Goal: Task Accomplishment & Management: Use online tool/utility

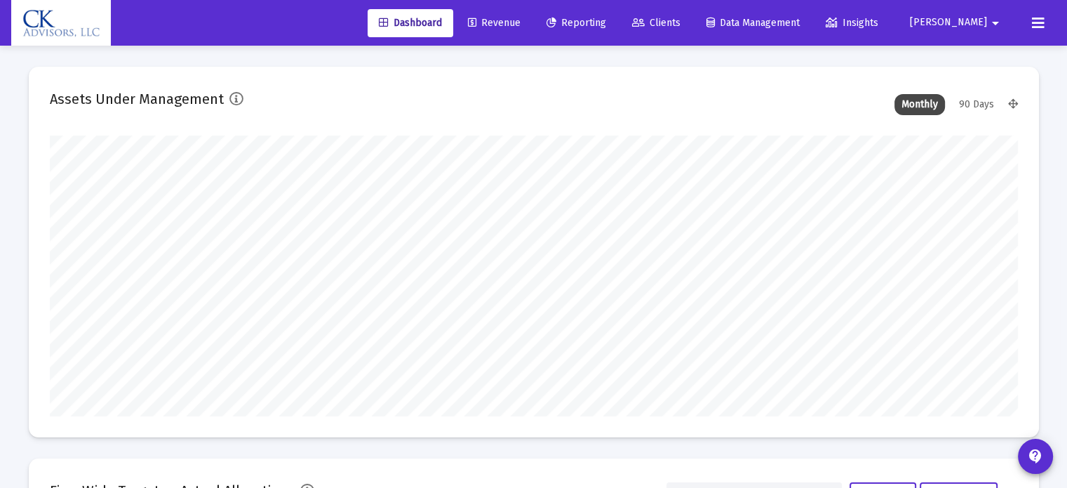
scroll to position [281, 968]
type input "[DATE]"
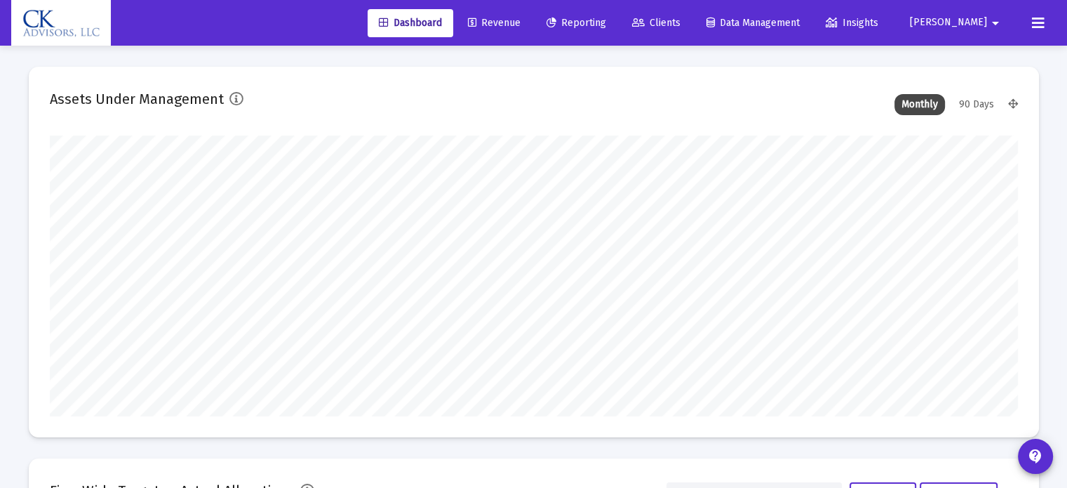
click at [605, 22] on span "Reporting" at bounding box center [577, 23] width 60 height 12
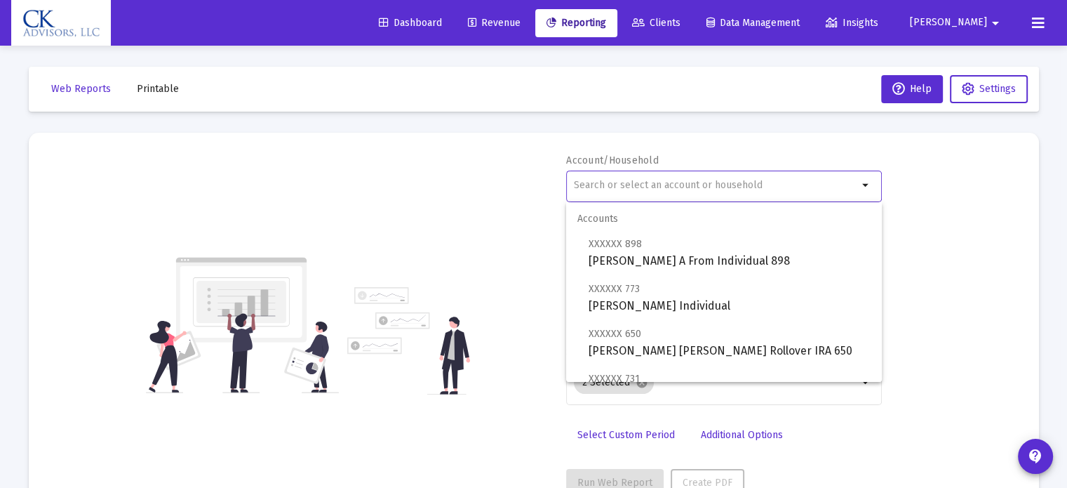
click at [583, 180] on input "text" at bounding box center [716, 185] width 284 height 11
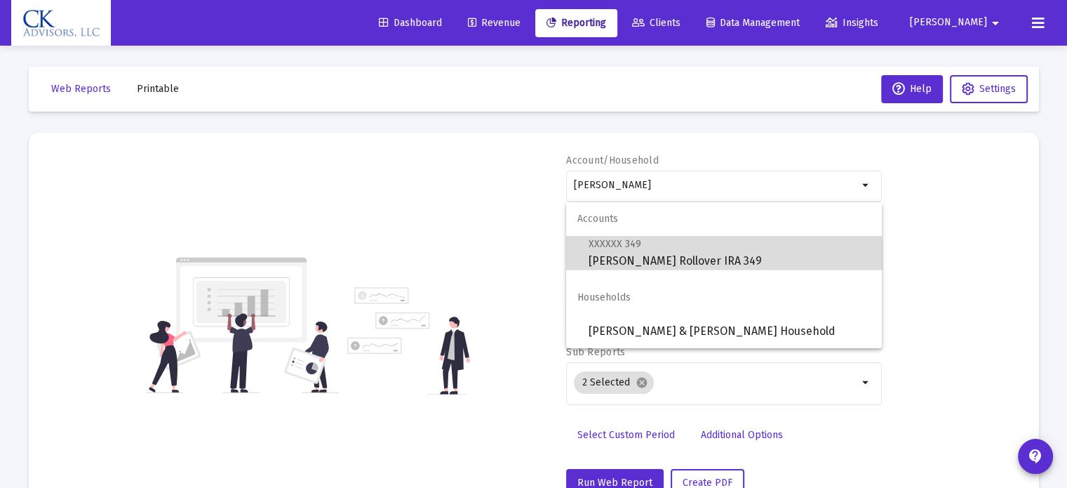
click at [646, 262] on span "XXXXXX 349 [PERSON_NAME] Rollover IRA 349" at bounding box center [730, 252] width 282 height 34
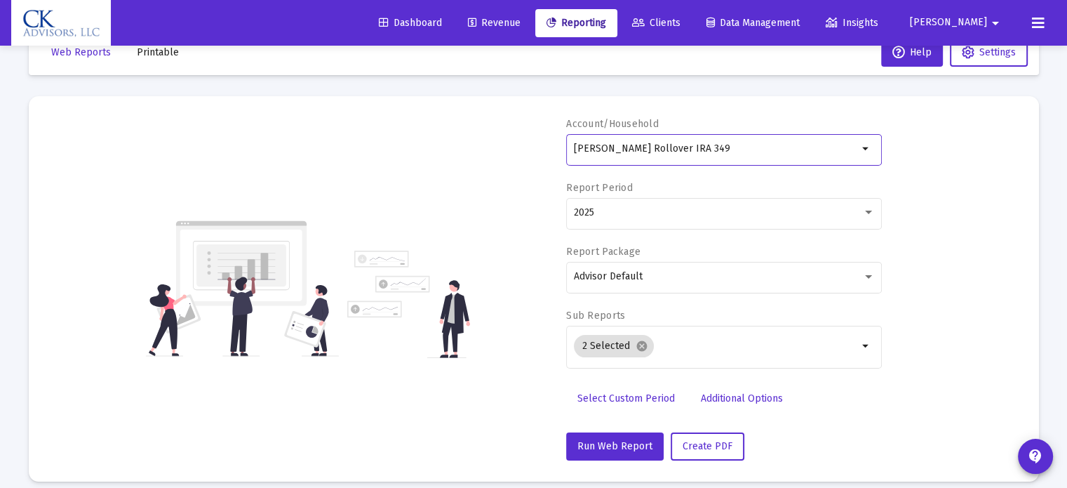
scroll to position [50, 0]
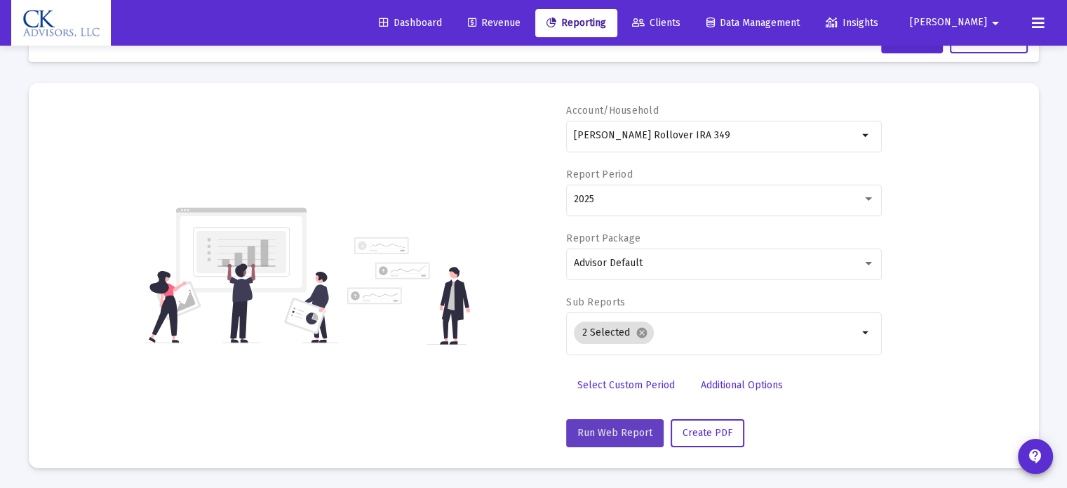
click at [620, 429] on span "Run Web Report" at bounding box center [615, 433] width 75 height 12
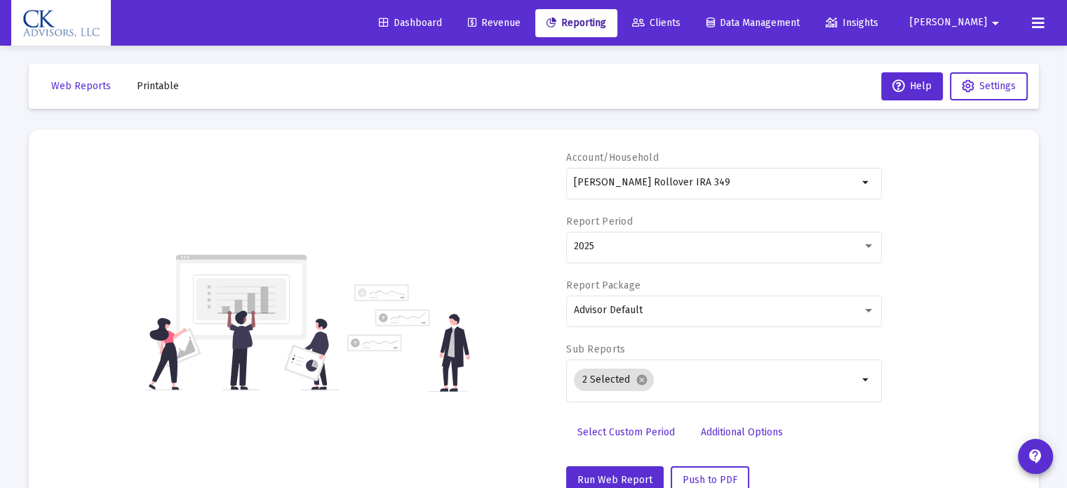
scroll to position [0, 0]
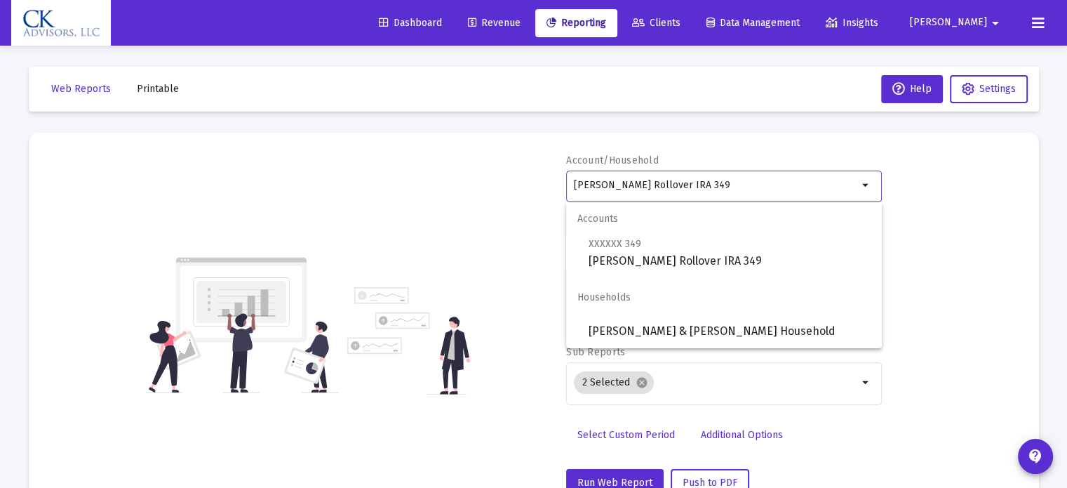
drag, startPoint x: 731, startPoint y: 187, endPoint x: 516, endPoint y: 206, distance: 215.5
click at [516, 206] on div "Account/Household [PERSON_NAME] Rollover IRA 349 arrow_drop_down Report Period …" at bounding box center [534, 325] width 968 height 343
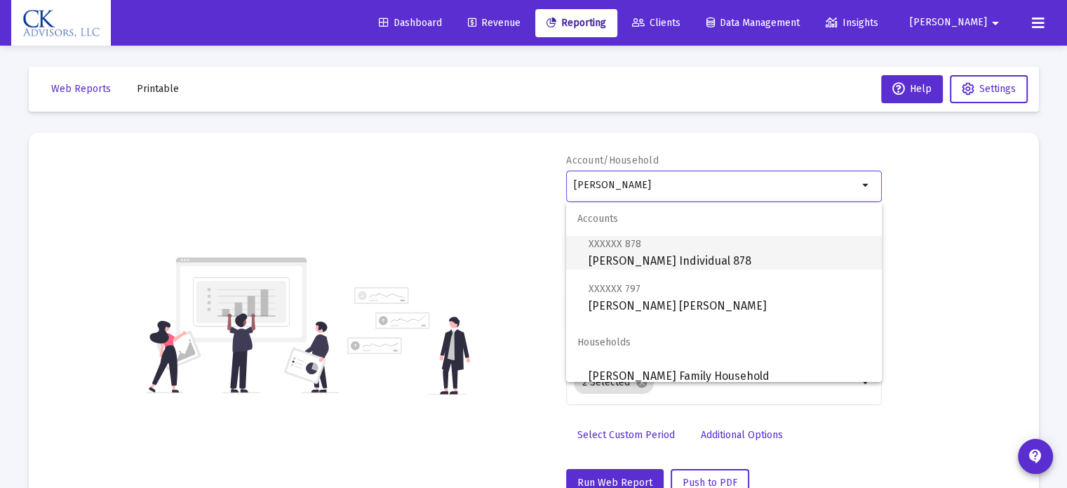
click at [615, 243] on span "XXXXXX 878" at bounding box center [615, 244] width 53 height 12
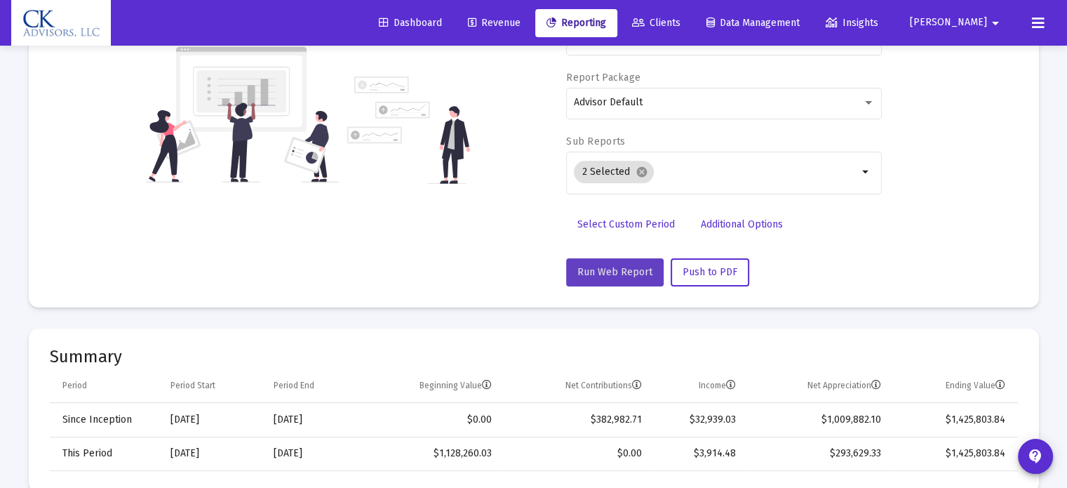
click at [618, 267] on span "Run Web Report" at bounding box center [615, 272] width 75 height 12
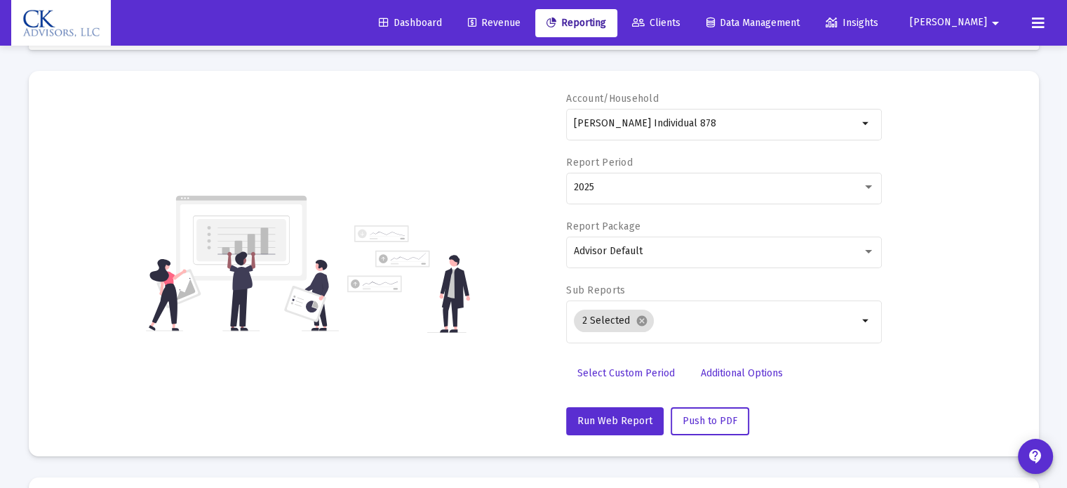
scroll to position [42, 0]
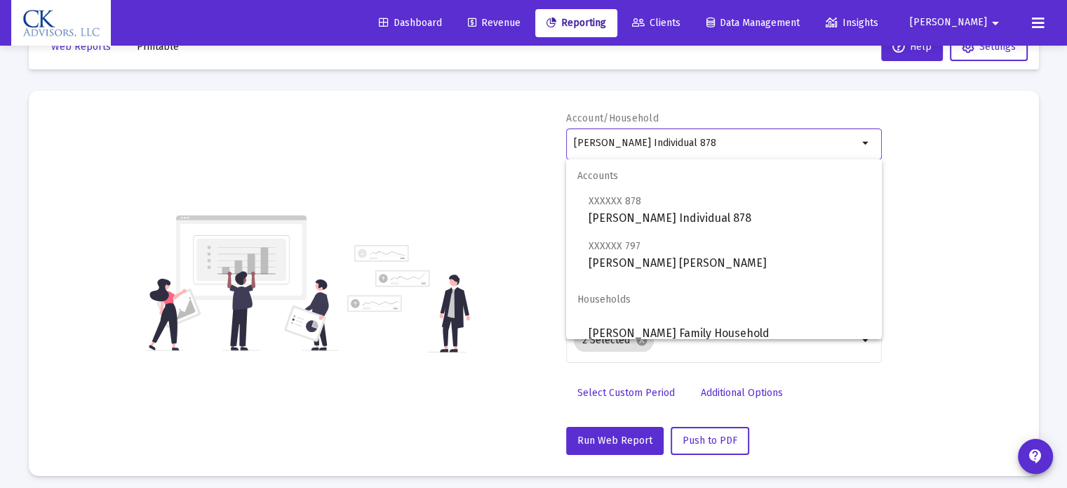
drag, startPoint x: 745, startPoint y: 140, endPoint x: 543, endPoint y: 163, distance: 202.8
click at [543, 163] on div "Account/Household [PERSON_NAME] Individual 878 arrow_drop_down Report Period 20…" at bounding box center [534, 283] width 968 height 343
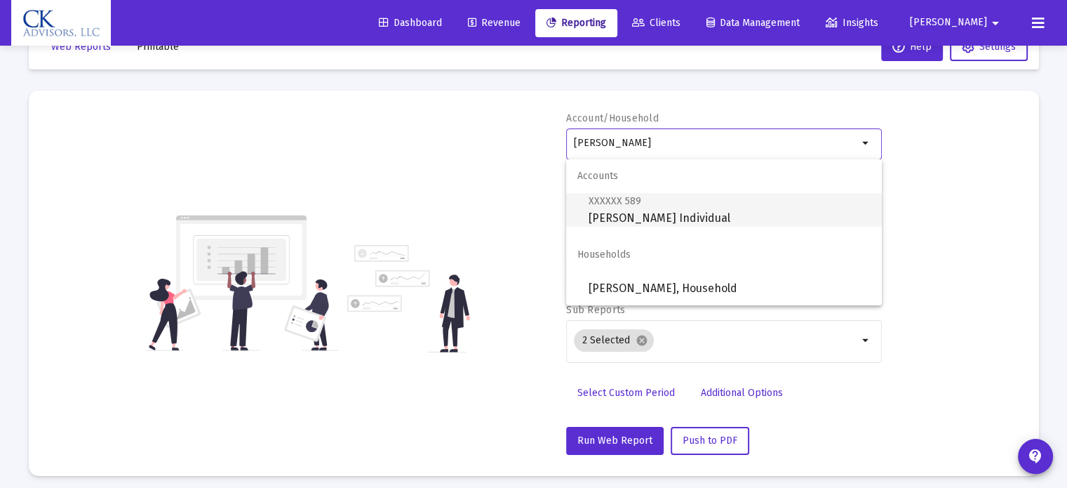
click at [606, 199] on span "XXXXXX 589" at bounding box center [615, 201] width 53 height 12
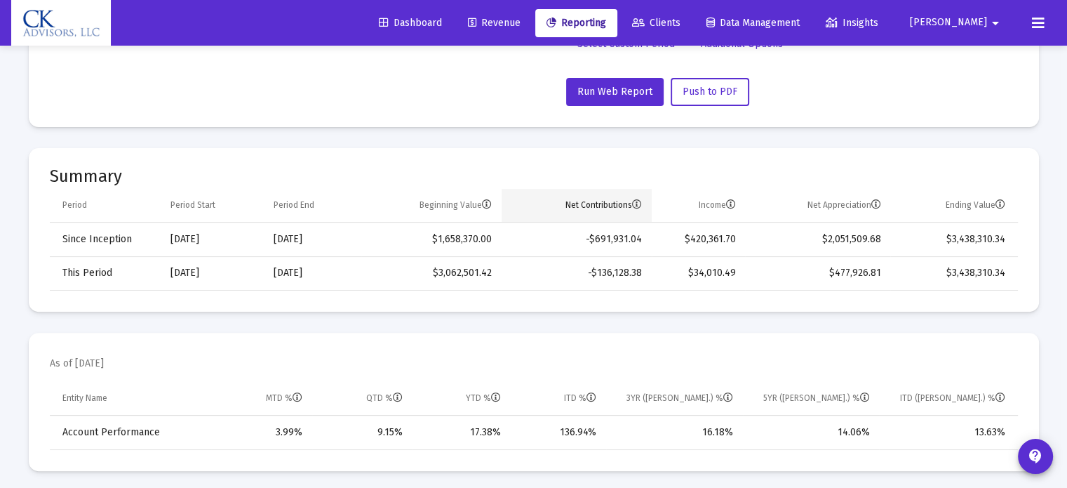
scroll to position [393, 0]
click at [631, 86] on span "Run Web Report" at bounding box center [615, 90] width 75 height 12
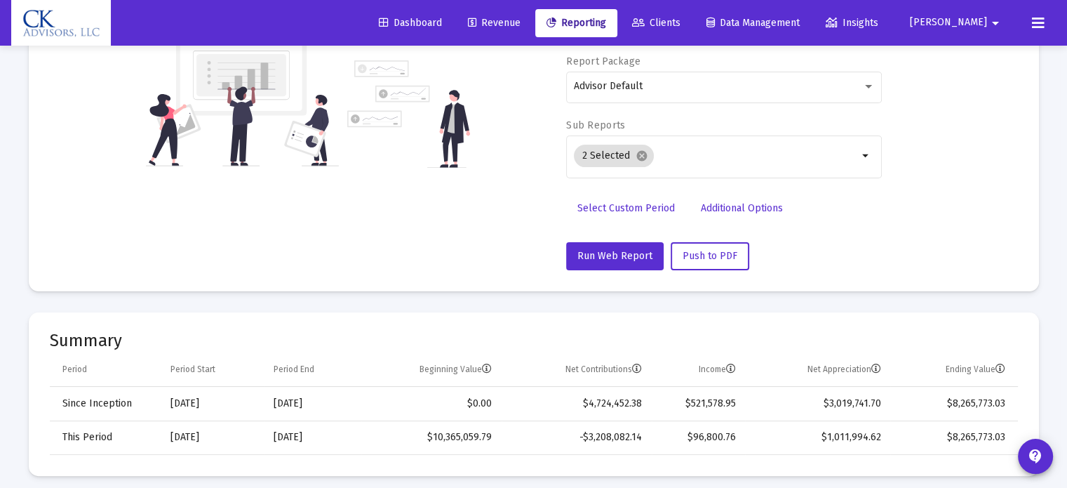
scroll to position [0, 0]
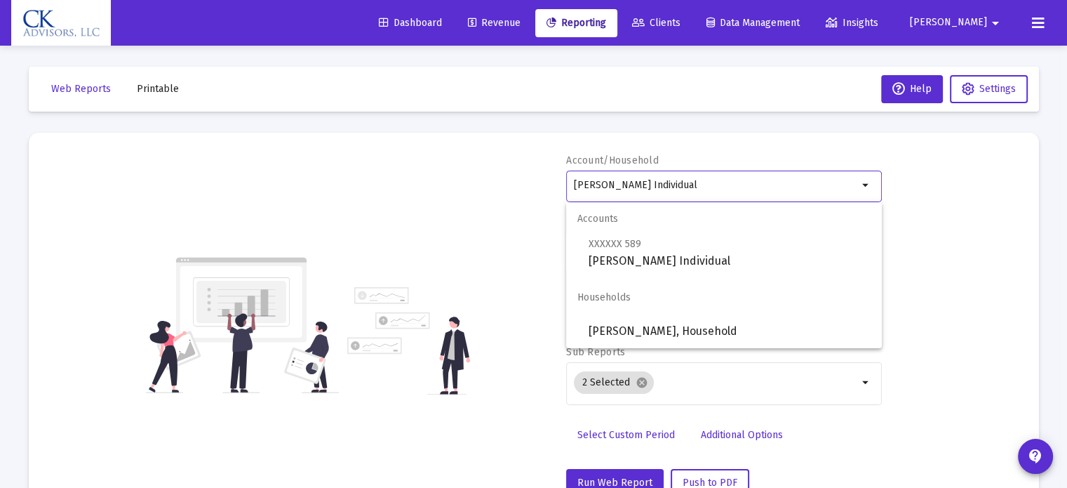
drag, startPoint x: 710, startPoint y: 182, endPoint x: 529, endPoint y: 192, distance: 181.3
click at [533, 191] on div "Account/Household [PERSON_NAME] Individual arrow_drop_down Report Period 2025 R…" at bounding box center [534, 325] width 968 height 343
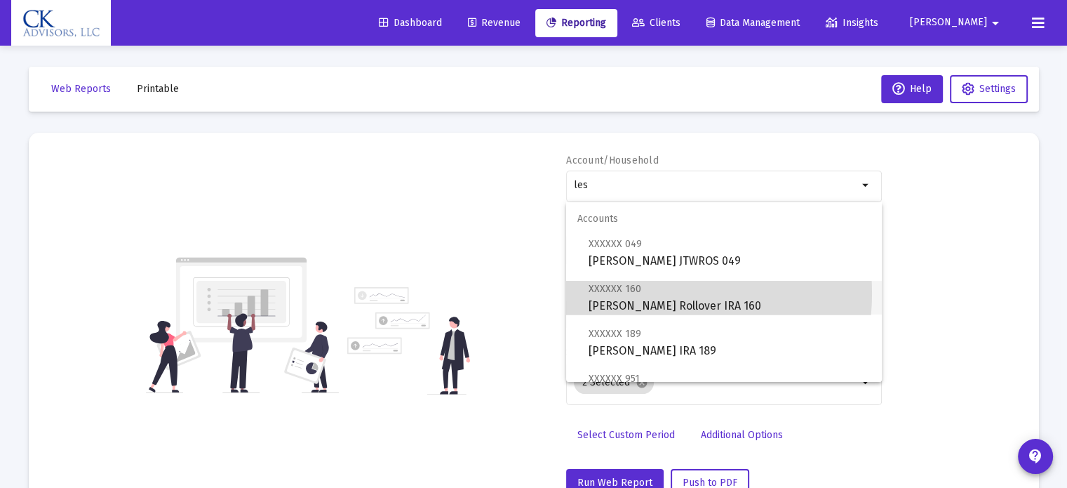
click at [640, 293] on span "XXXXXX 160 [PERSON_NAME] Rollover IRA 160" at bounding box center [730, 297] width 282 height 34
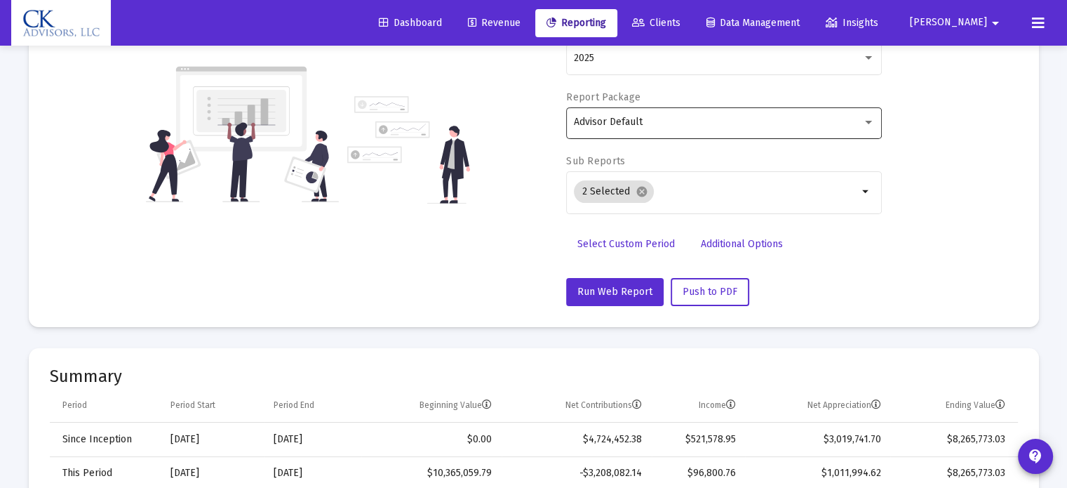
scroll to position [211, 0]
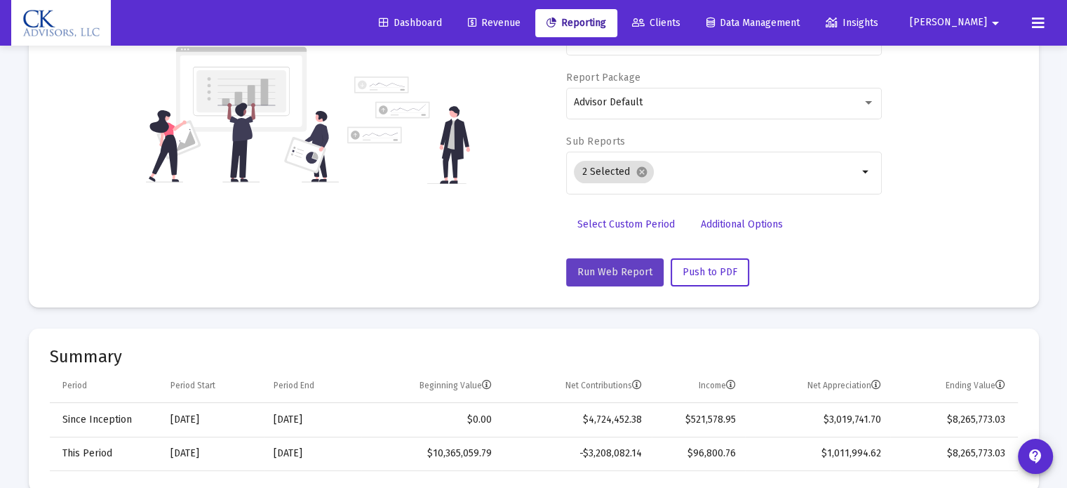
click at [627, 274] on span "Run Web Report" at bounding box center [615, 272] width 75 height 12
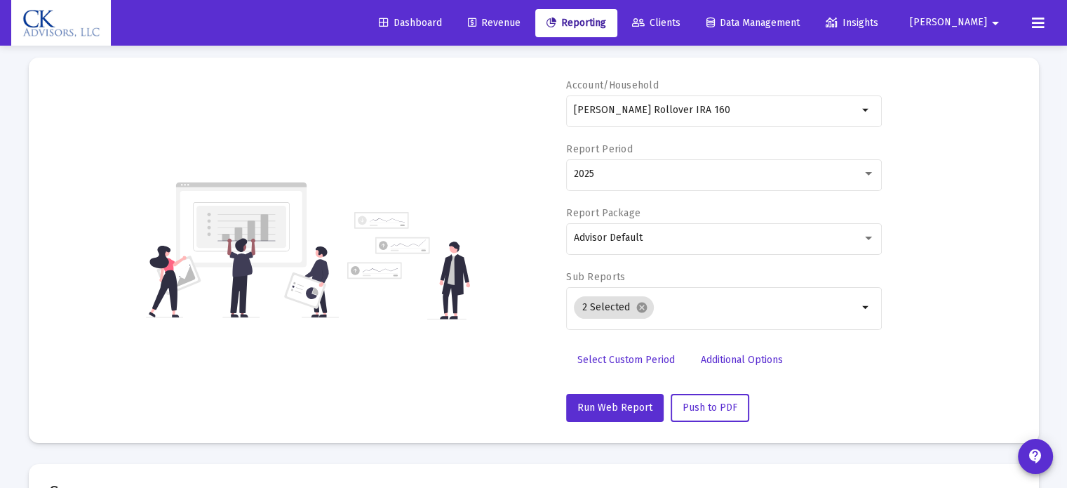
scroll to position [42, 0]
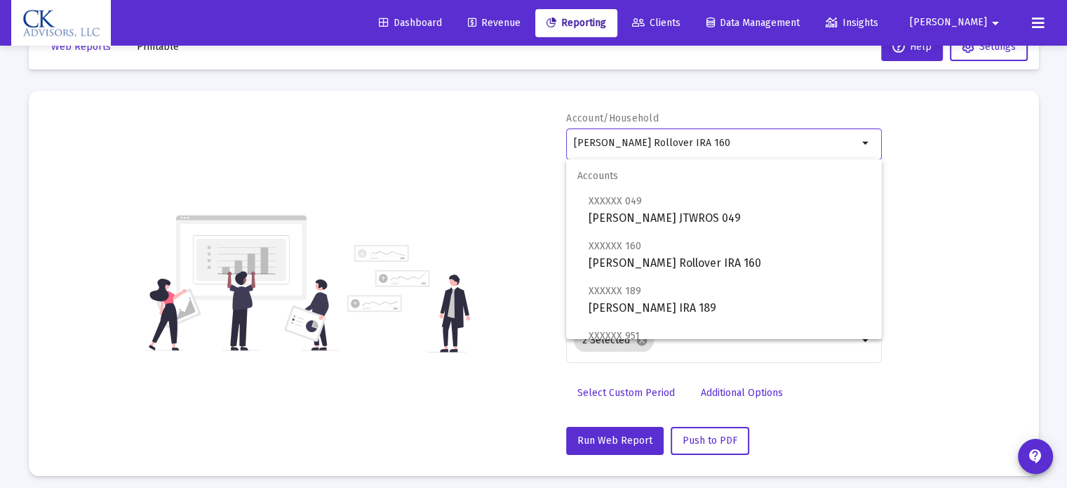
drag, startPoint x: 730, startPoint y: 144, endPoint x: 533, endPoint y: 176, distance: 199.8
click at [533, 176] on div "Account/Household [PERSON_NAME] Rollover IRA 160 arrow_drop_down Report Period …" at bounding box center [534, 283] width 968 height 343
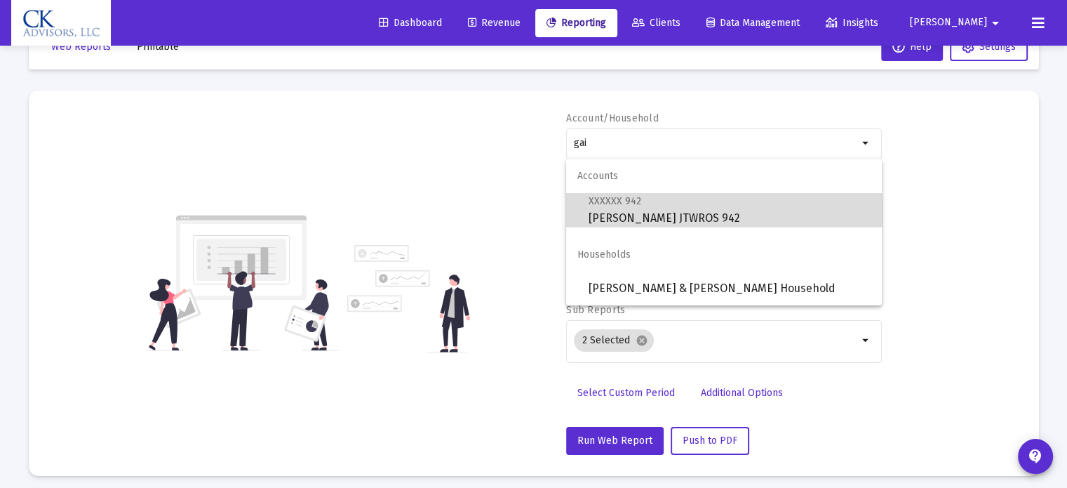
click at [634, 219] on span "XXXXXX 942 [PERSON_NAME] JTWROS 942" at bounding box center [730, 209] width 282 height 34
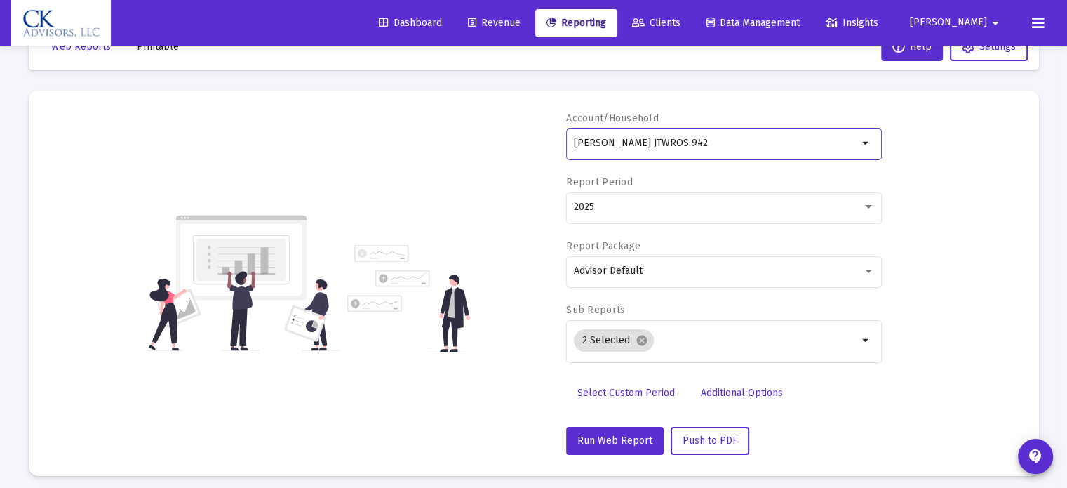
scroll to position [253, 0]
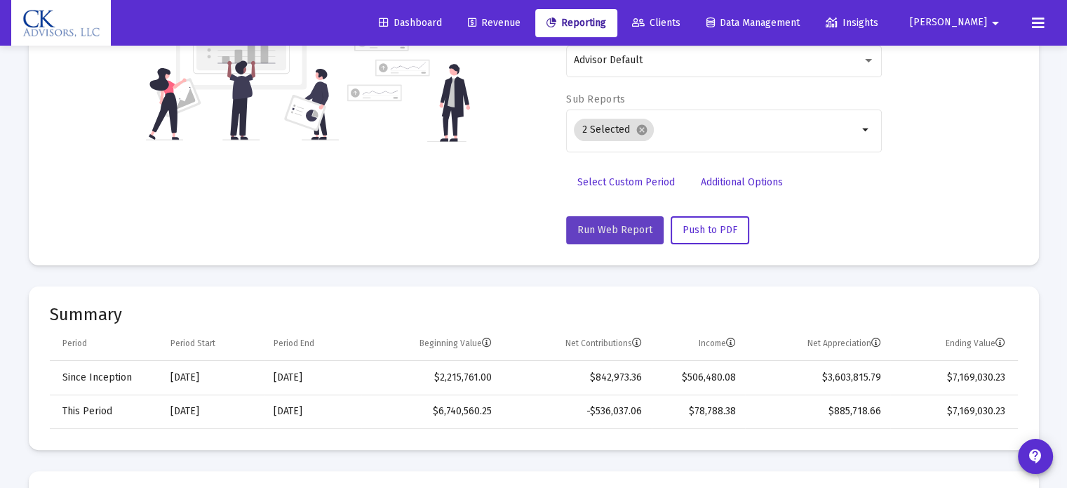
click at [632, 224] on span "Run Web Report" at bounding box center [615, 230] width 75 height 12
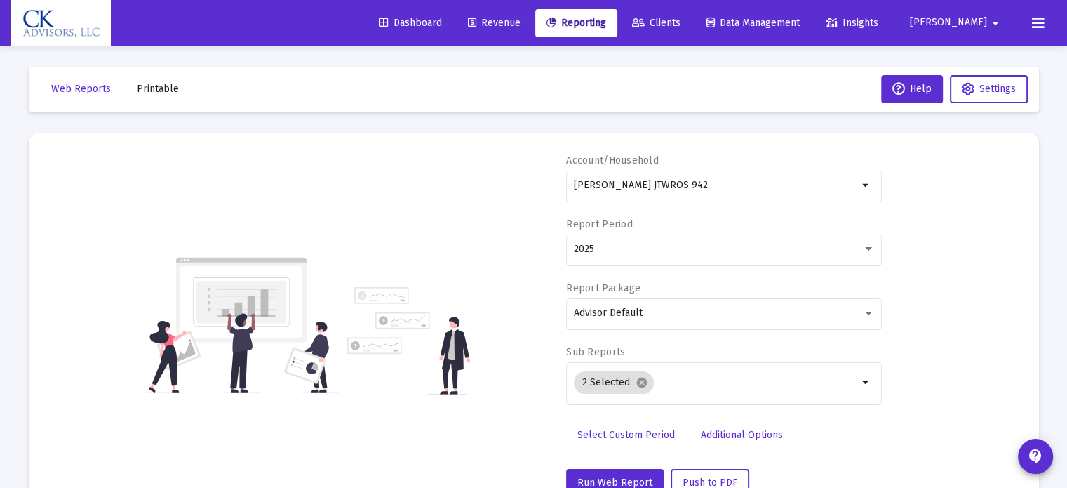
scroll to position [0, 0]
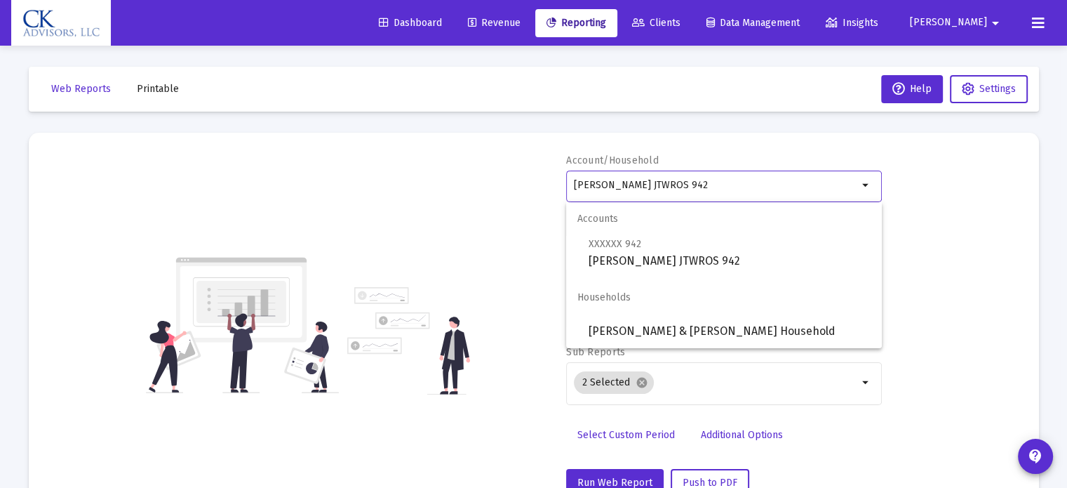
drag, startPoint x: 729, startPoint y: 187, endPoint x: 449, endPoint y: 224, distance: 282.3
click at [449, 224] on div "Account/Household [PERSON_NAME] JTWROS 942 arrow_drop_down Report Period 2025 R…" at bounding box center [534, 325] width 968 height 343
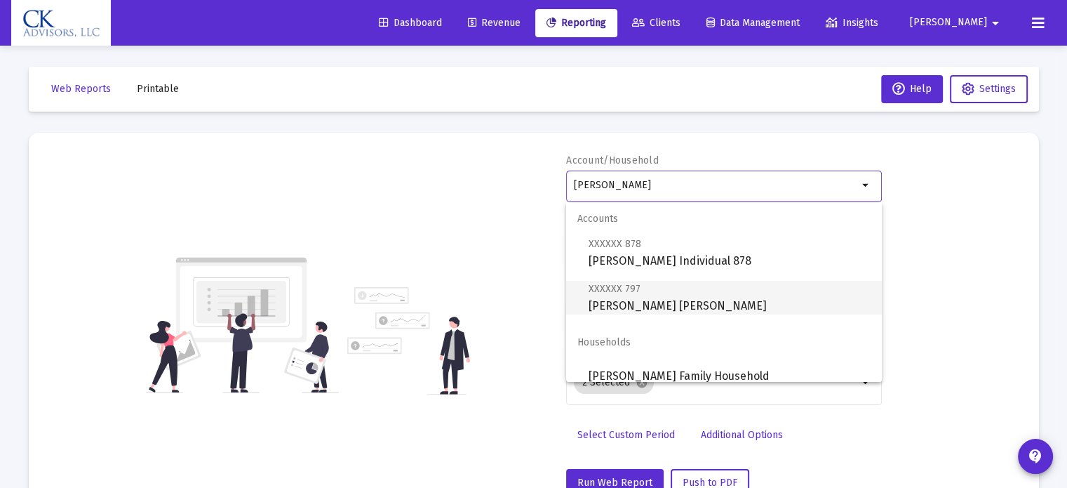
click at [609, 307] on span "XXXXXX 797 [PERSON_NAME] [PERSON_NAME]" at bounding box center [730, 297] width 282 height 34
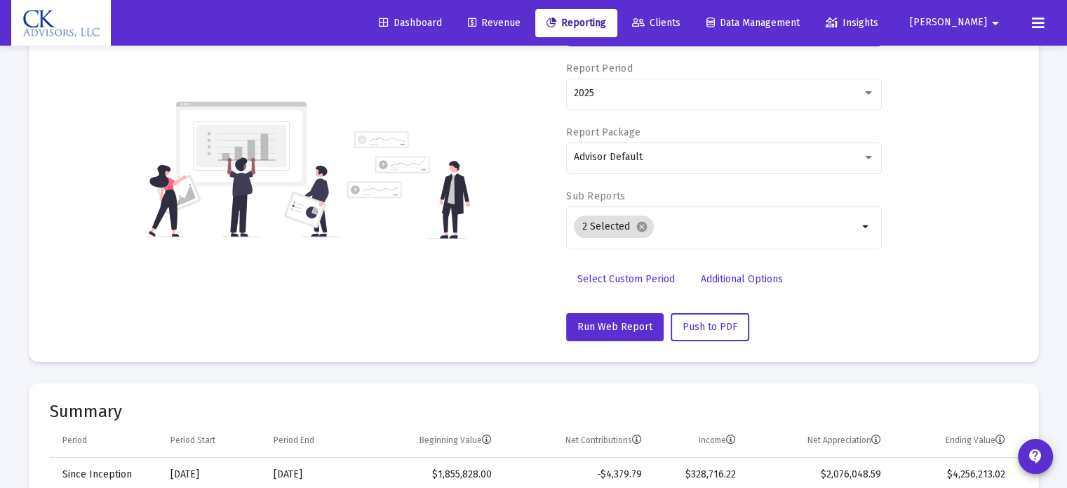
scroll to position [211, 0]
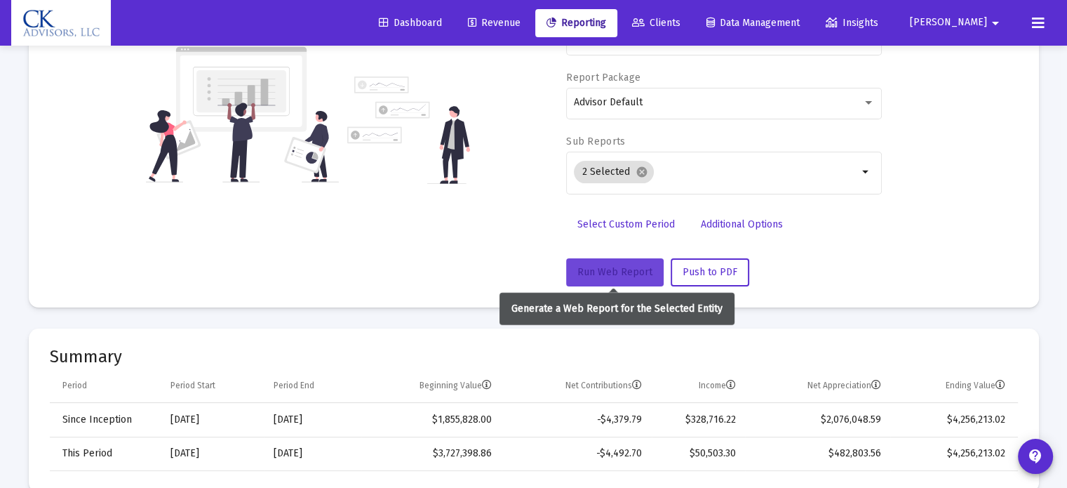
click at [603, 270] on span "Run Web Report" at bounding box center [615, 272] width 75 height 12
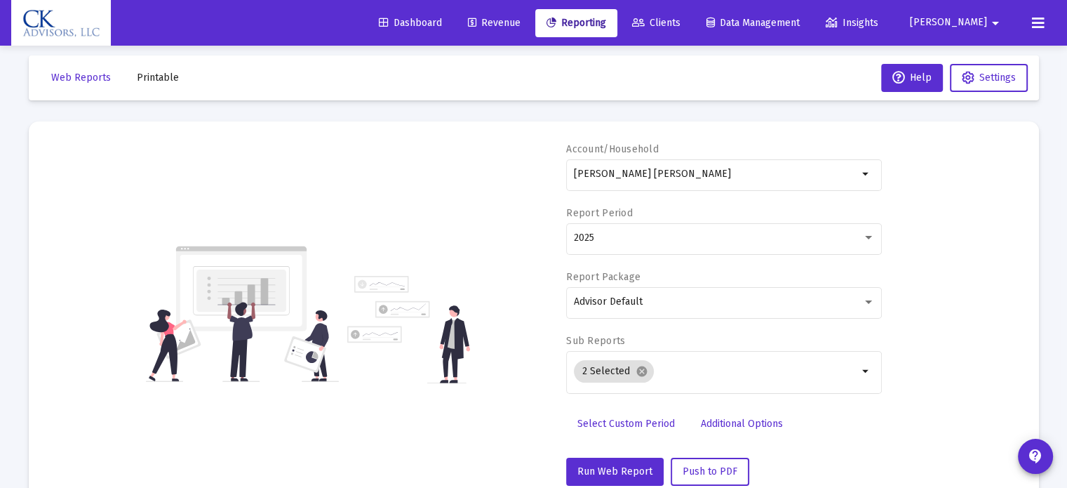
scroll to position [0, 0]
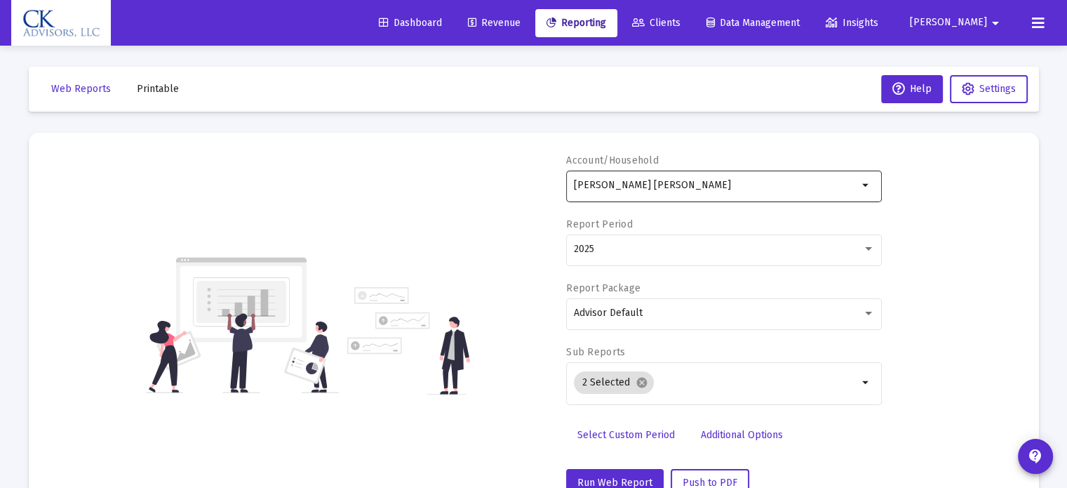
click at [862, 182] on mat-icon "arrow_drop_down" at bounding box center [866, 185] width 17 height 17
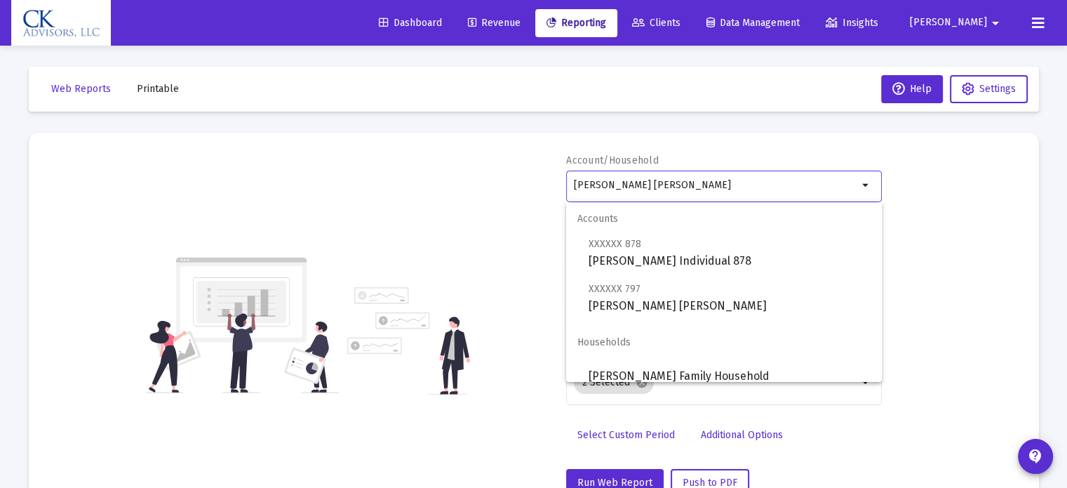
drag, startPoint x: 721, startPoint y: 183, endPoint x: 508, endPoint y: 207, distance: 214.6
click at [508, 207] on div "Account/Household [PERSON_NAME] IRA arrow_drop_down Report Period 2025 Report P…" at bounding box center [534, 325] width 968 height 343
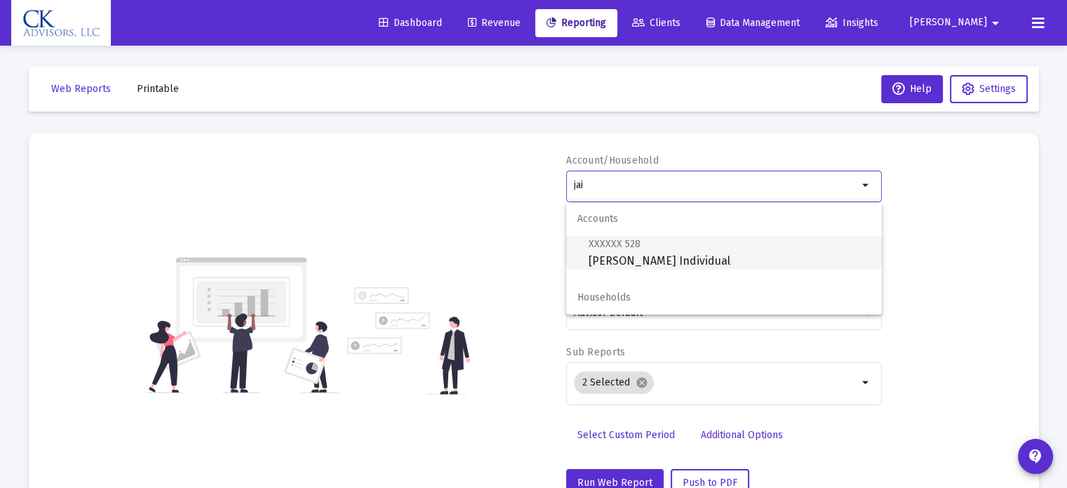
click at [719, 254] on span "XXXXXX 528 [PERSON_NAME] Individual" at bounding box center [730, 252] width 282 height 34
type input "[PERSON_NAME] Individual"
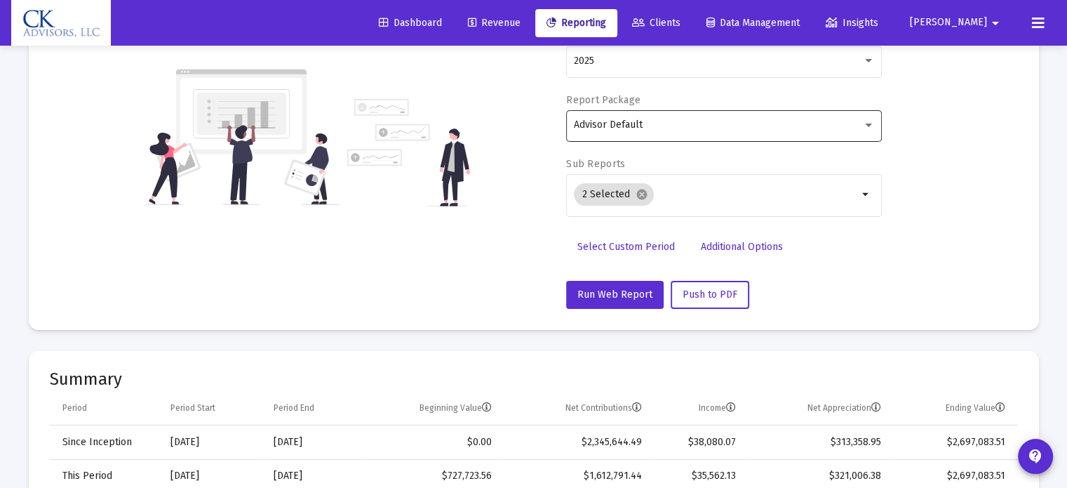
scroll to position [211, 0]
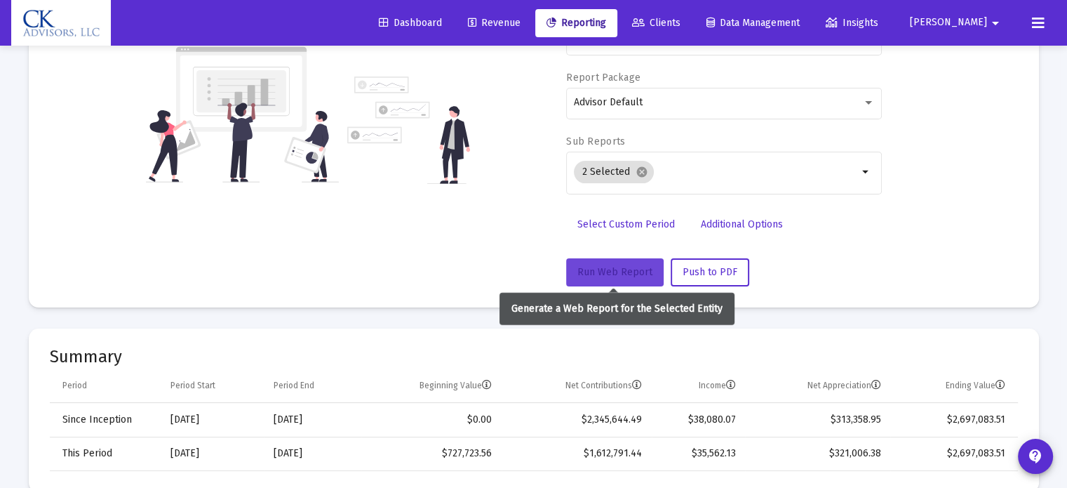
click at [609, 263] on button "Run Web Report" at bounding box center [615, 272] width 98 height 28
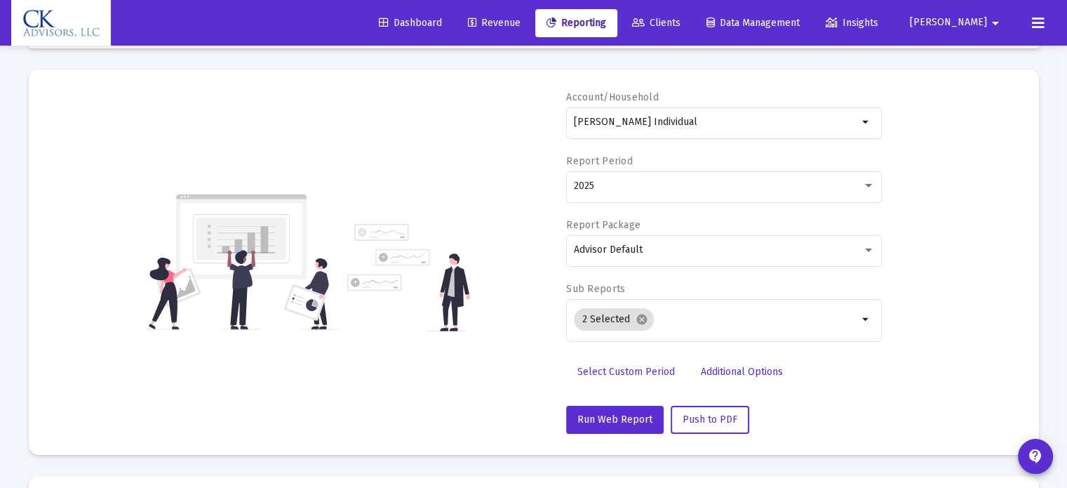
scroll to position [0, 0]
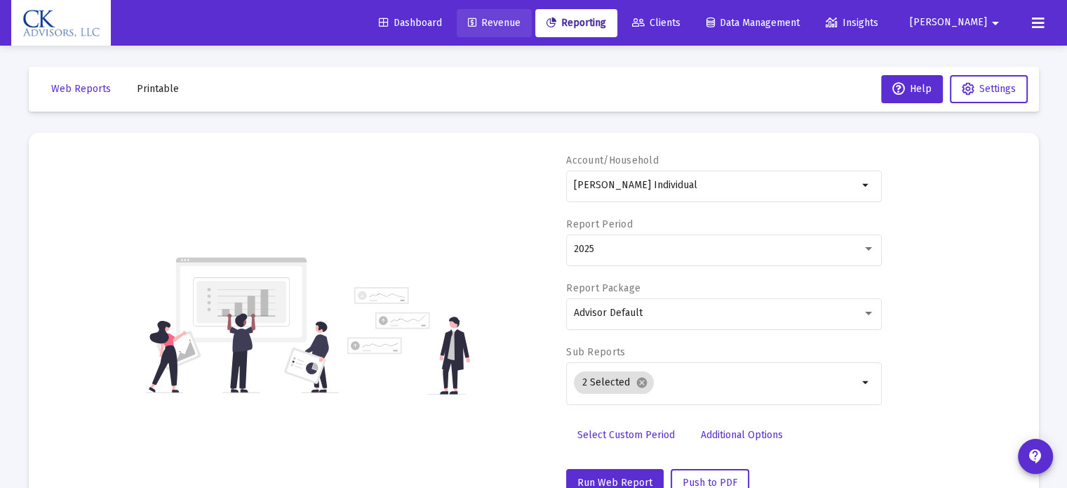
click at [532, 15] on link "Revenue" at bounding box center [494, 23] width 75 height 28
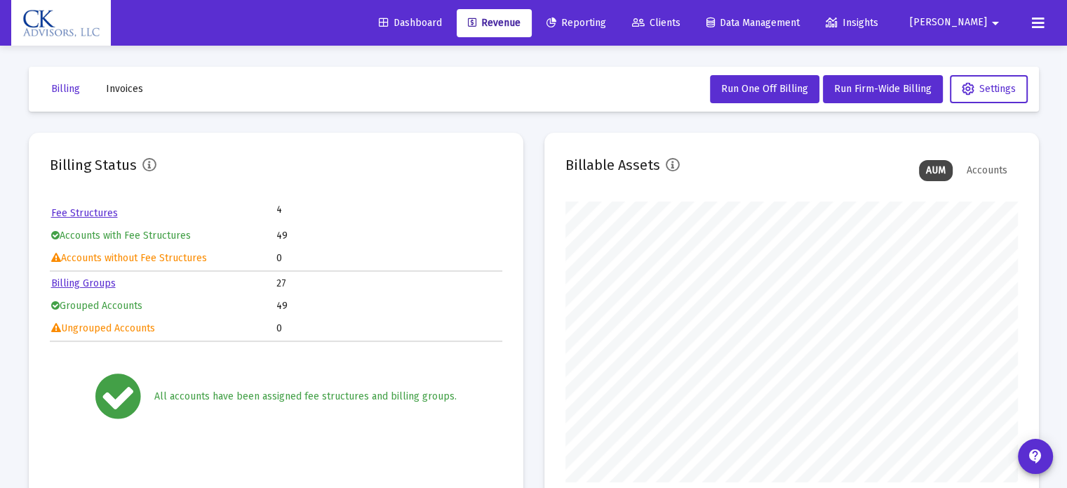
click at [974, 22] on span "[PERSON_NAME]" at bounding box center [948, 23] width 77 height 12
click at [981, 95] on button "Logout" at bounding box center [984, 93] width 84 height 34
